Goal: Task Accomplishment & Management: Manage account settings

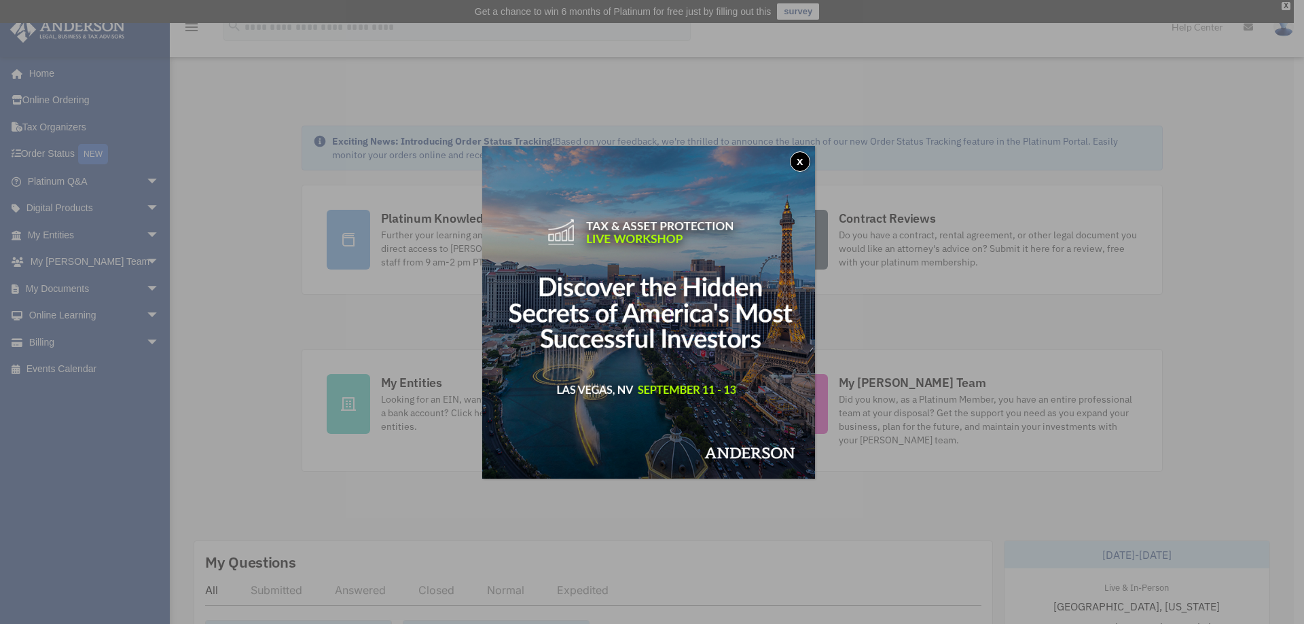
click at [808, 162] on button "x" at bounding box center [800, 161] width 20 height 20
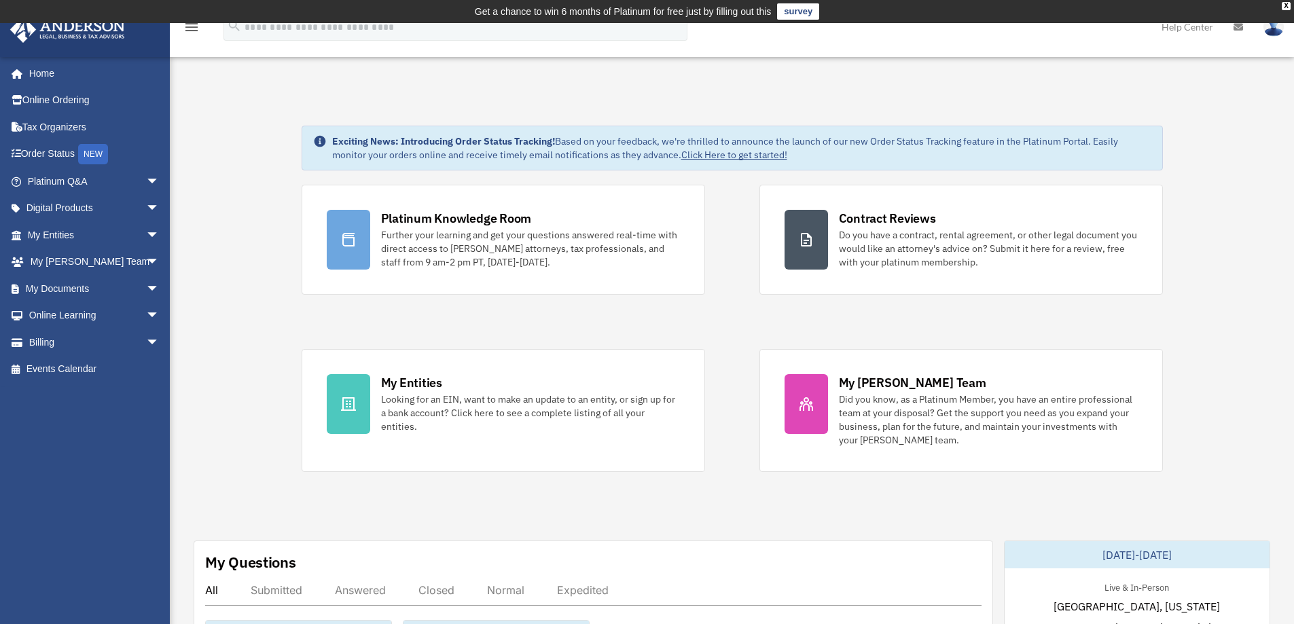
click at [71, 157] on link "Order Status NEW" at bounding box center [95, 155] width 170 height 28
click at [414, 387] on div "My Entities" at bounding box center [411, 382] width 61 height 17
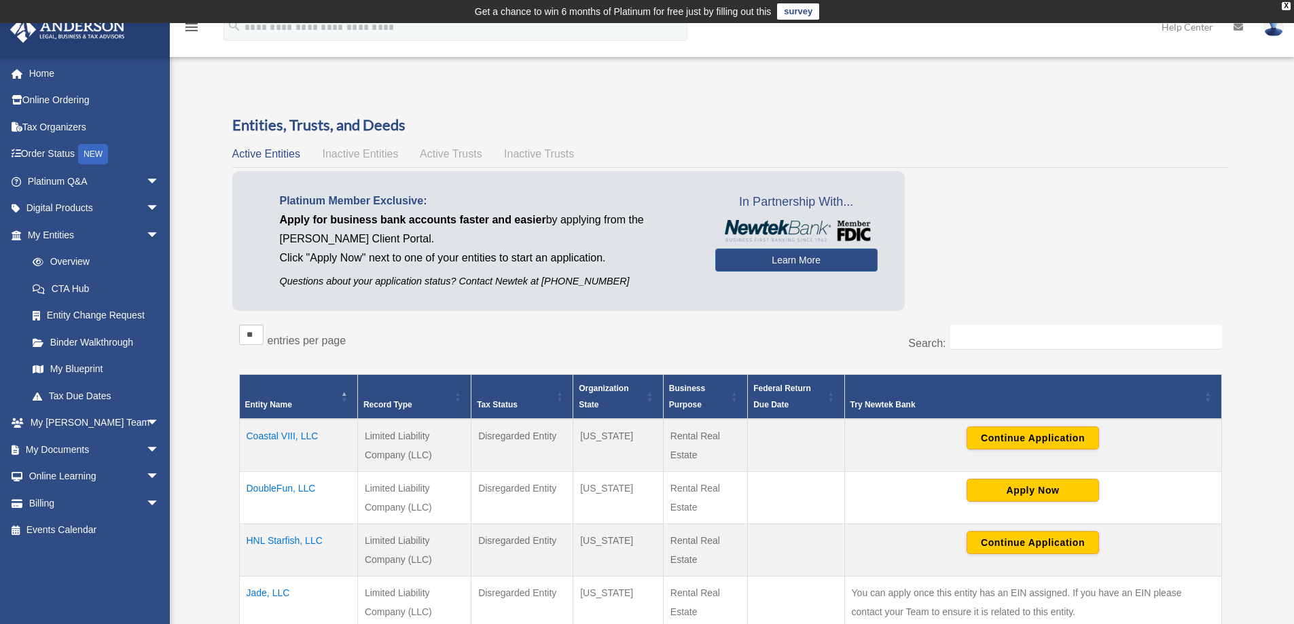
scroll to position [136, 0]
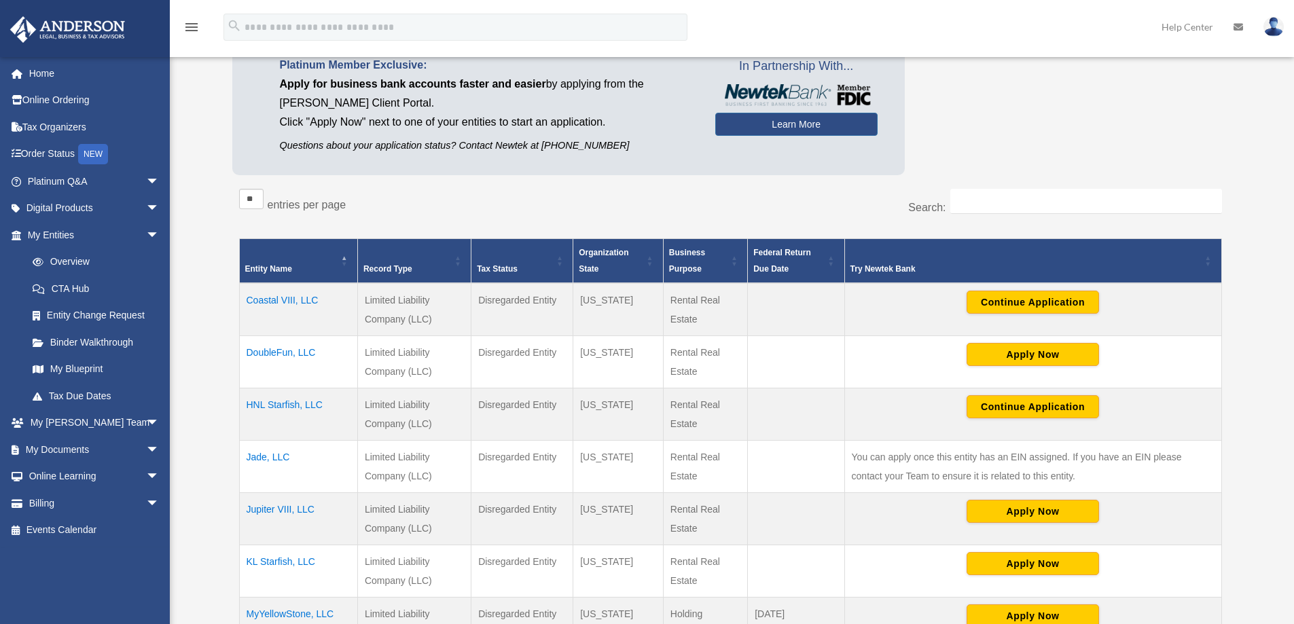
click at [255, 459] on td "Jade, LLC" at bounding box center [298, 467] width 118 height 52
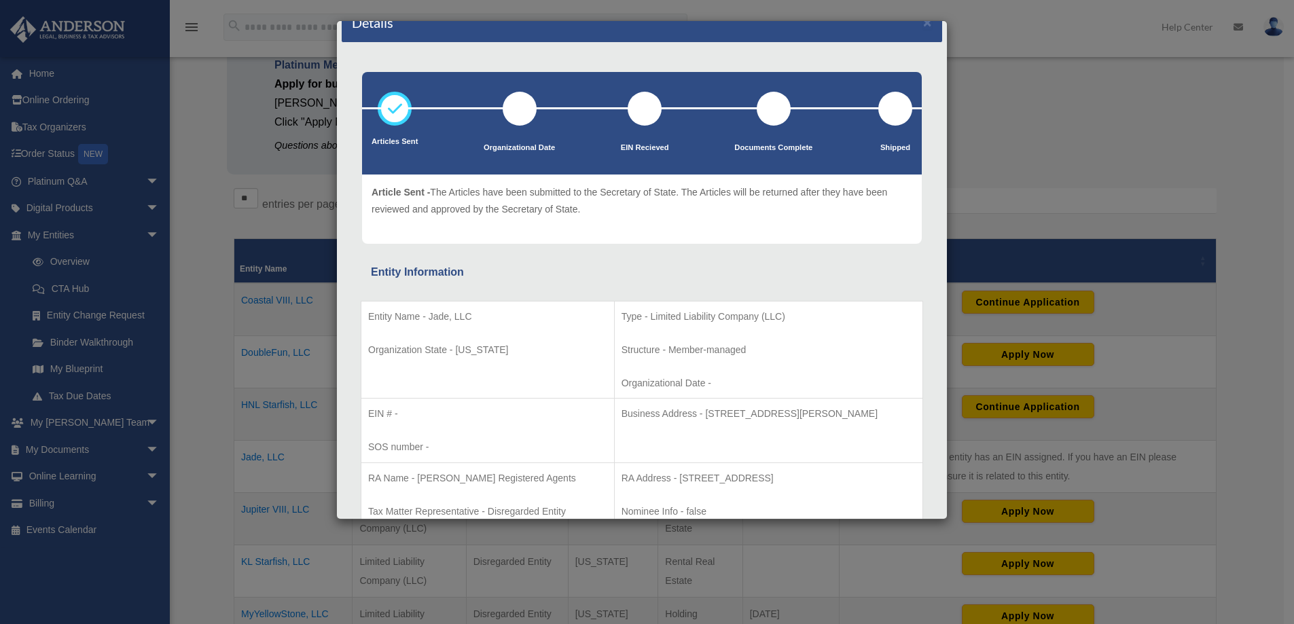
scroll to position [0, 0]
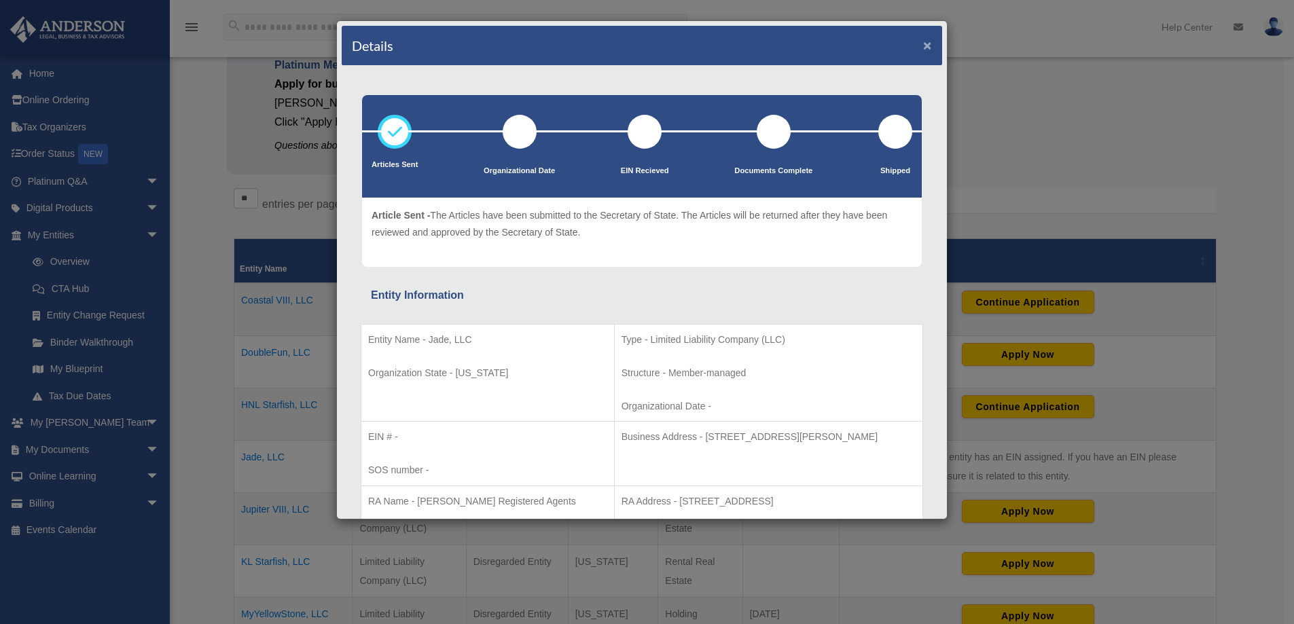
click at [923, 50] on button "×" at bounding box center [927, 45] width 9 height 14
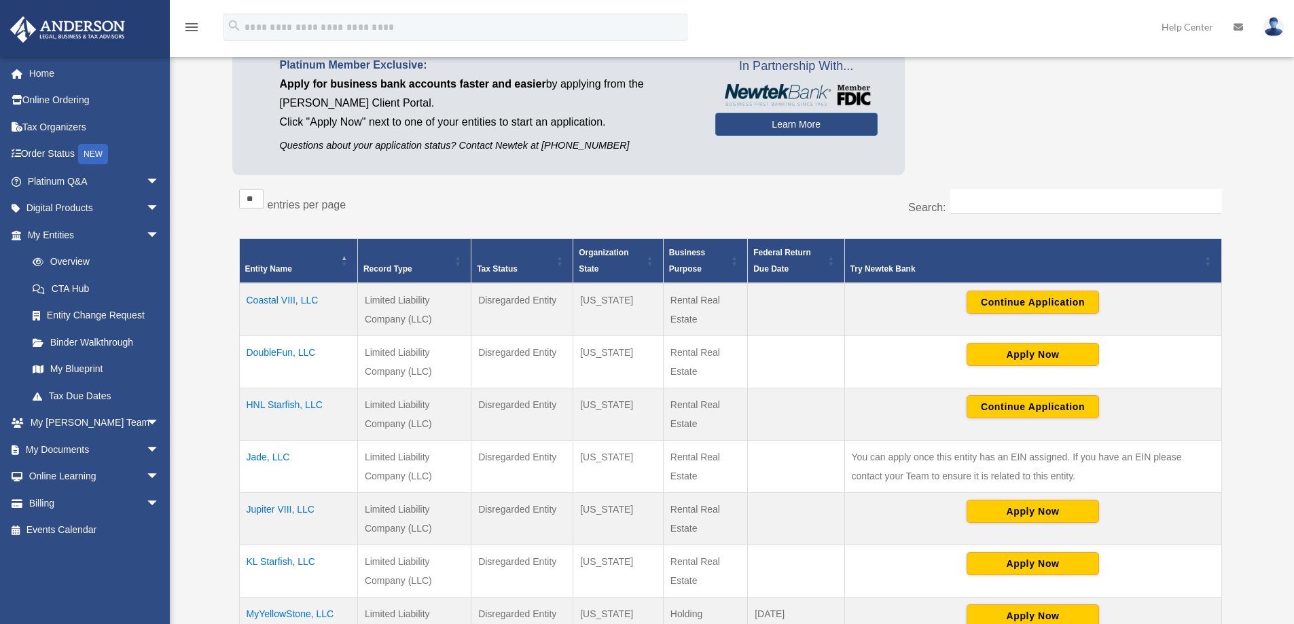
click at [30, 69] on link "Home" at bounding box center [95, 73] width 170 height 27
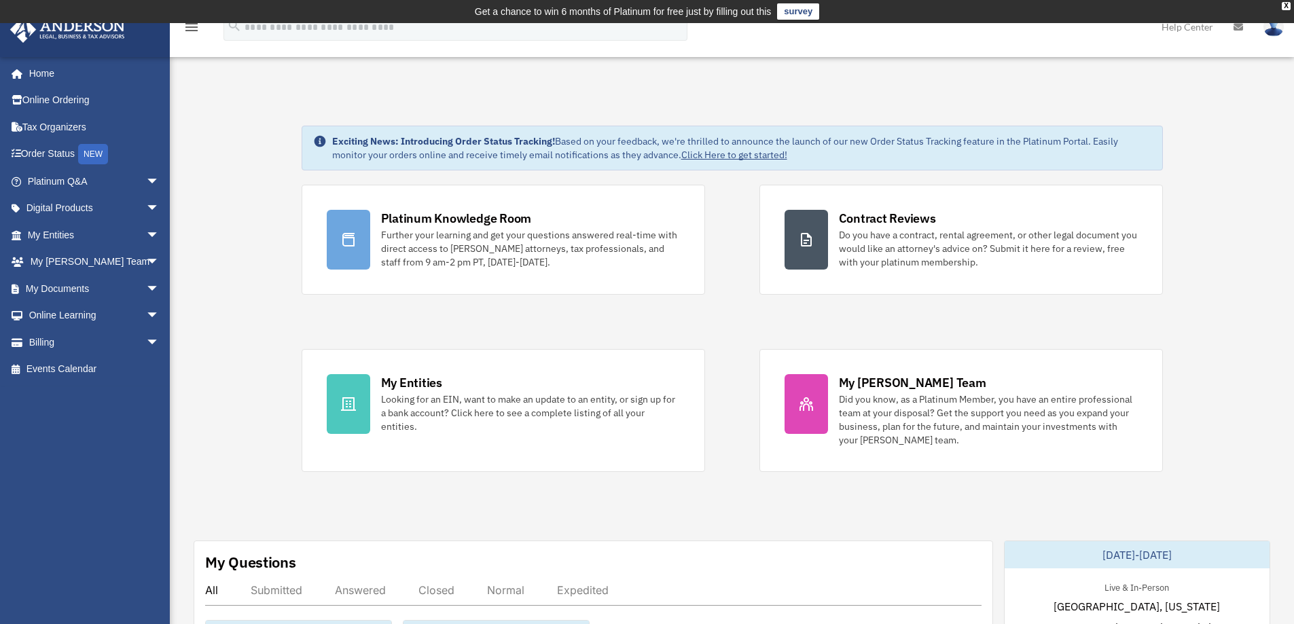
click at [473, 393] on div "Looking for an EIN, want to make an update to an entity, or sign up for a bank …" at bounding box center [530, 413] width 299 height 41
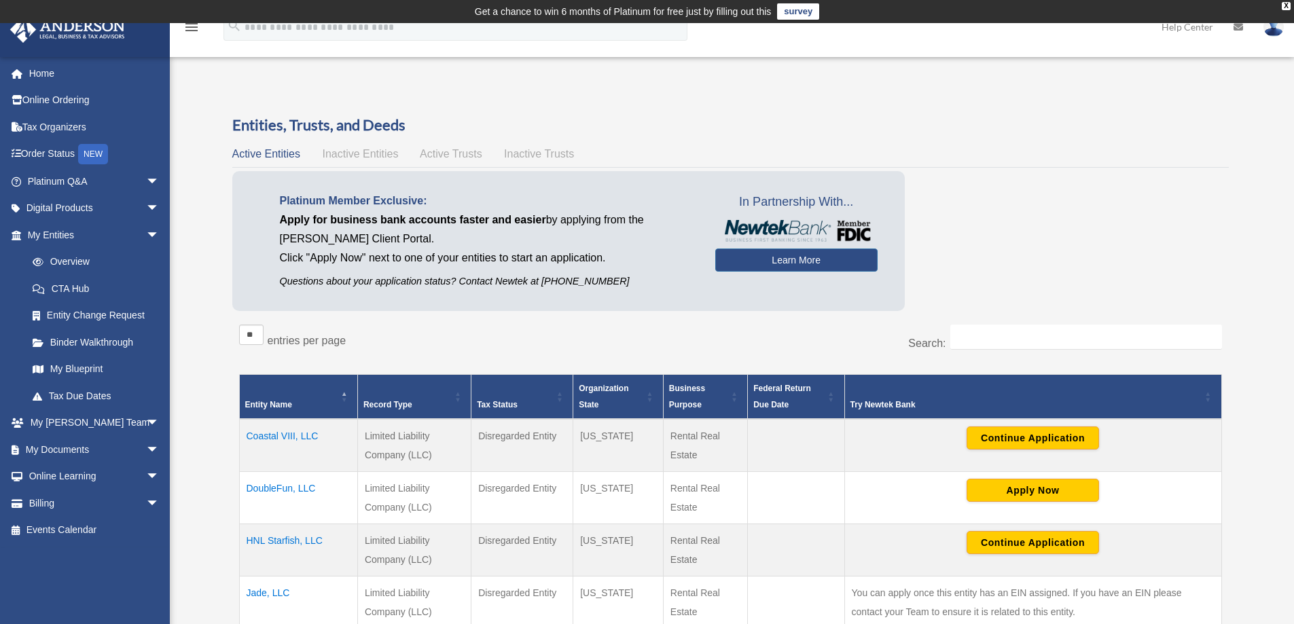
click at [425, 153] on span "Active Trusts" at bounding box center [451, 154] width 62 height 12
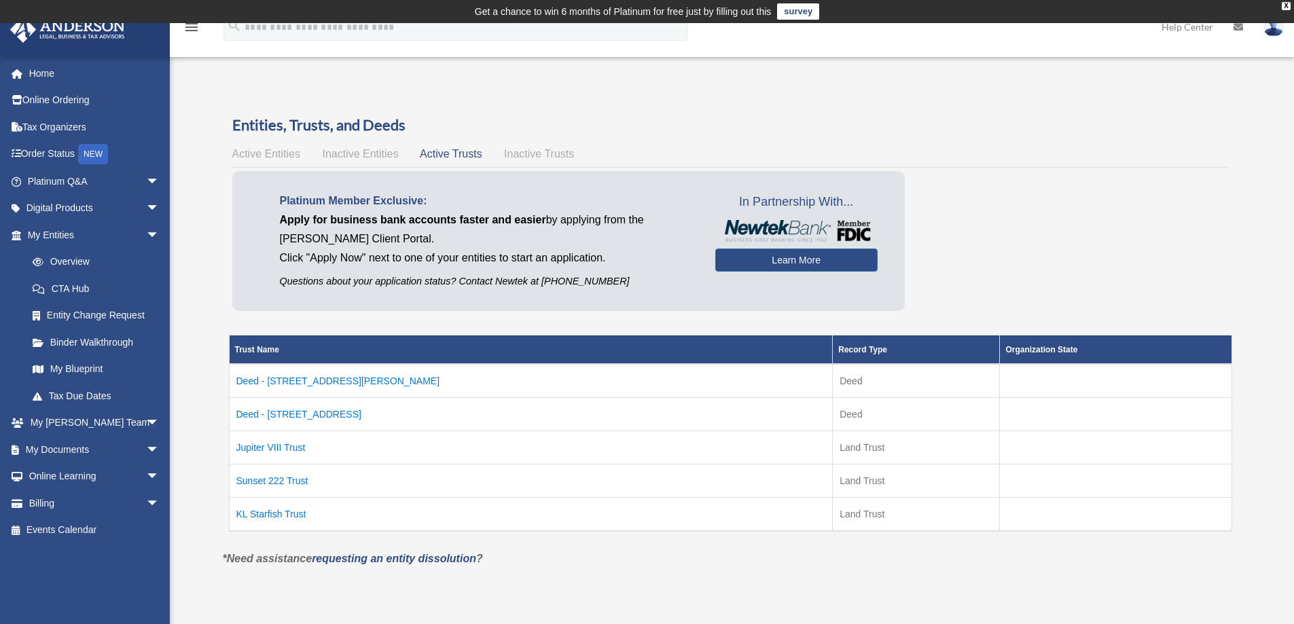
click at [359, 153] on span "Inactive Entities" at bounding box center [360, 154] width 76 height 12
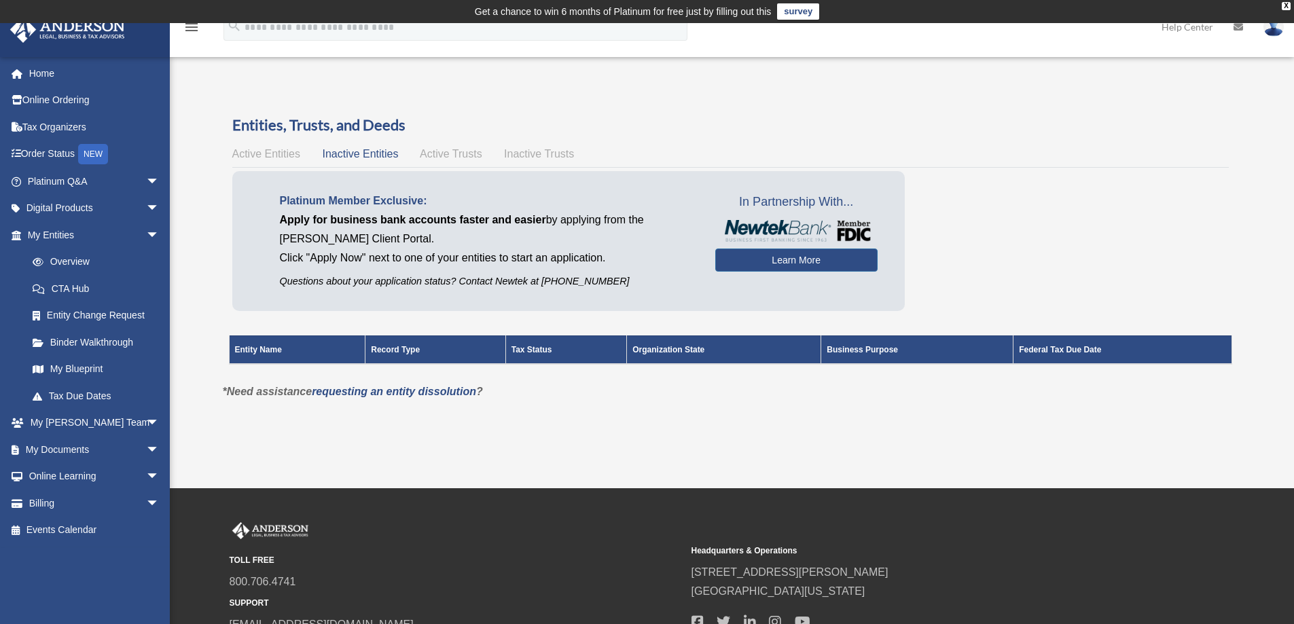
click at [284, 153] on span "Active Entities" at bounding box center [266, 154] width 68 height 12
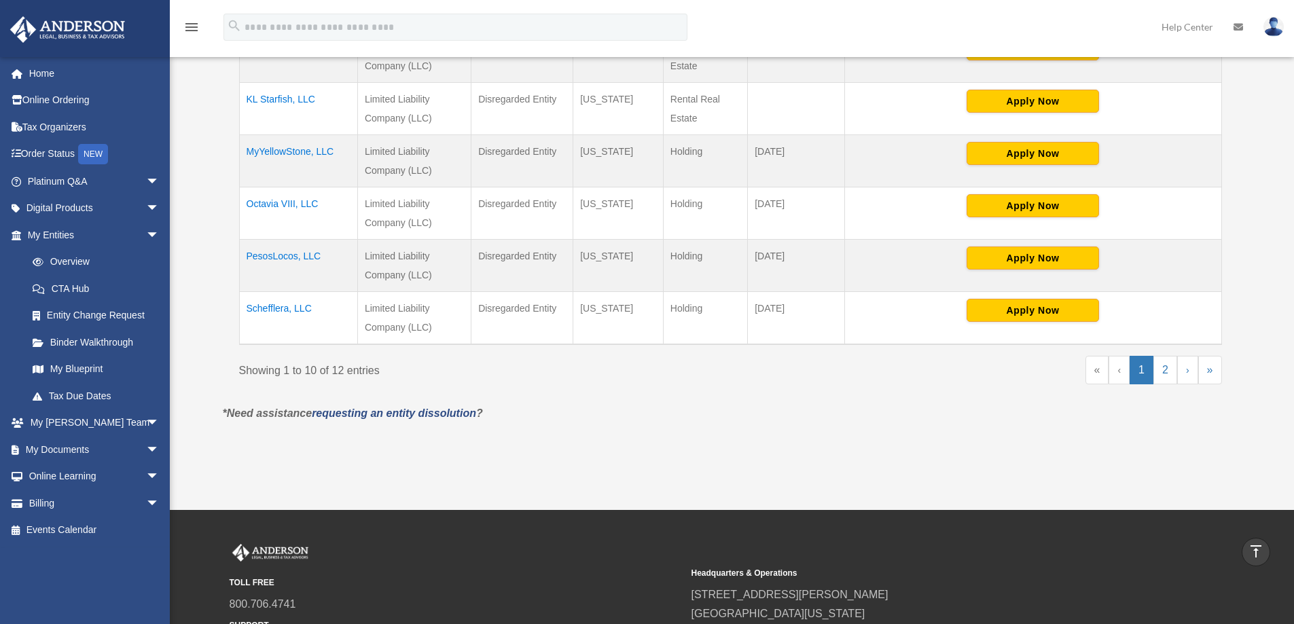
scroll to position [611, 0]
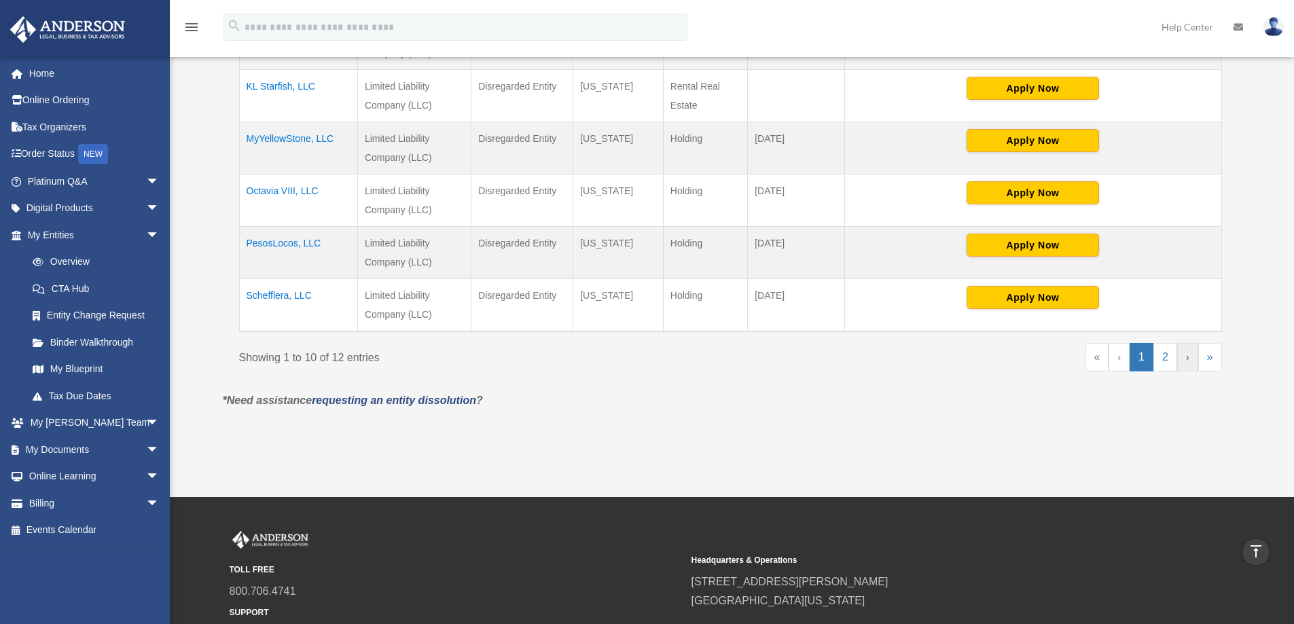
click at [1191, 359] on link "›" at bounding box center [1187, 357] width 21 height 29
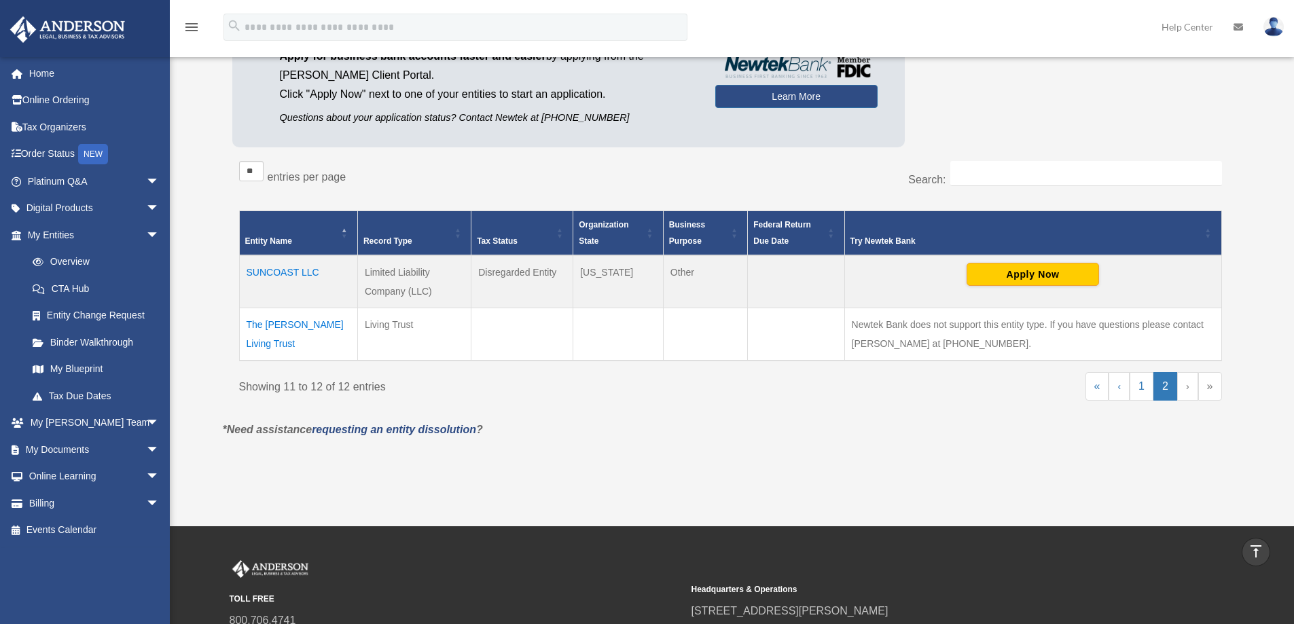
scroll to position [49, 0]
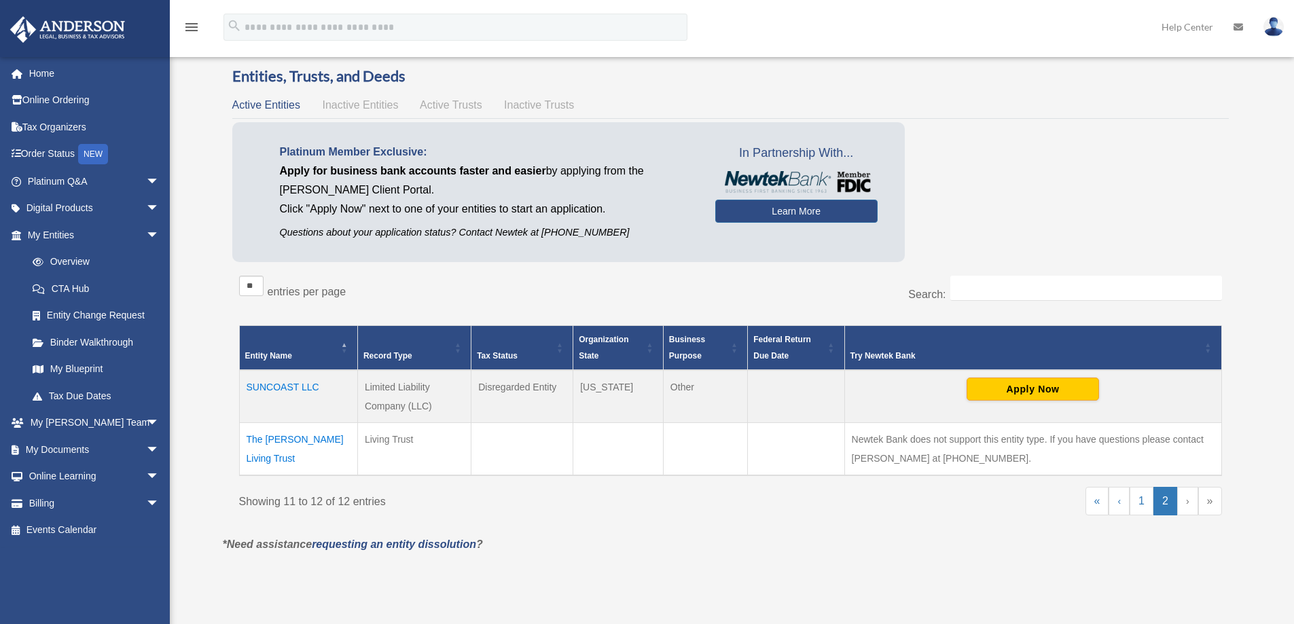
click at [1270, 24] on img at bounding box center [1273, 27] width 20 height 20
click at [1037, 118] on link "Logout" at bounding box center [1053, 119] width 136 height 28
